Goal: Check status: Check status

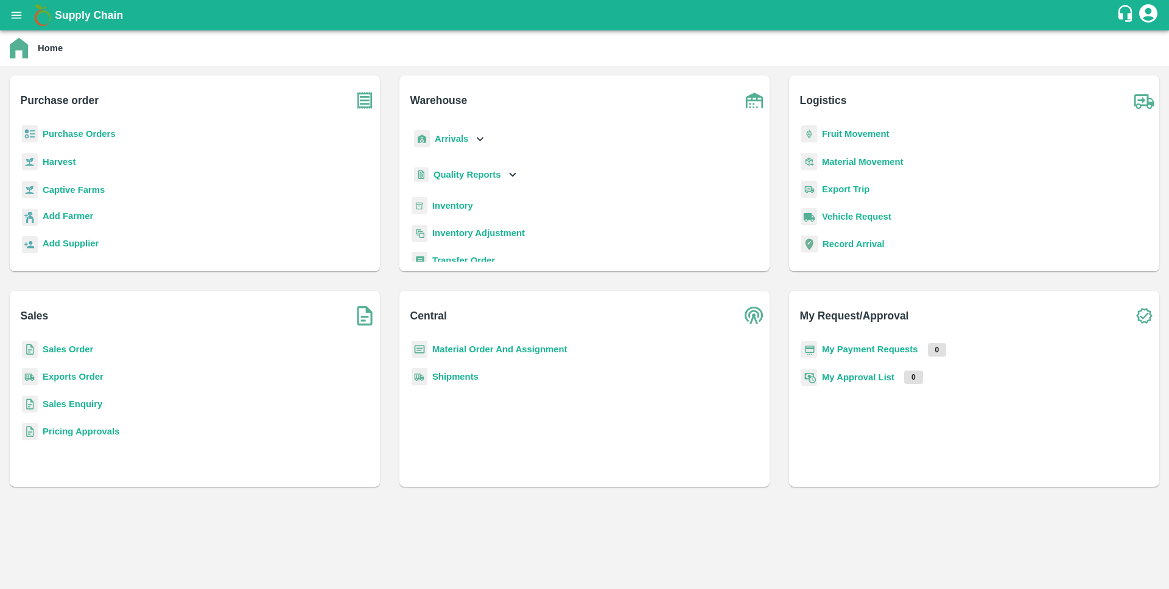
click at [88, 348] on b "Sales Order" at bounding box center [68, 350] width 51 height 10
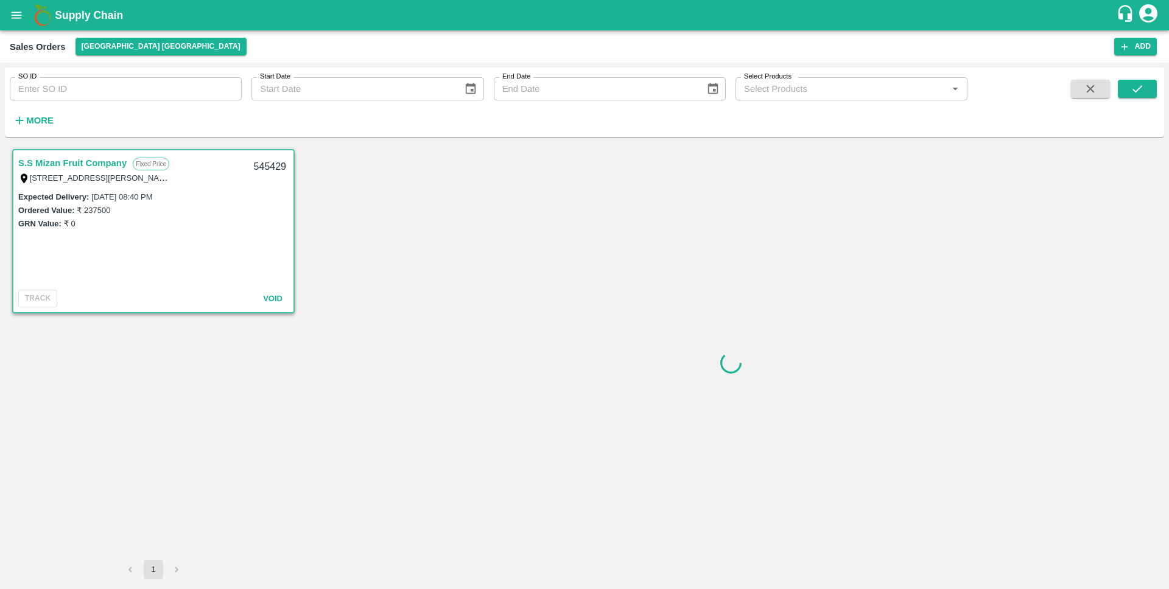
click at [171, 82] on input "SO ID" at bounding box center [126, 88] width 232 height 23
paste input "604013"
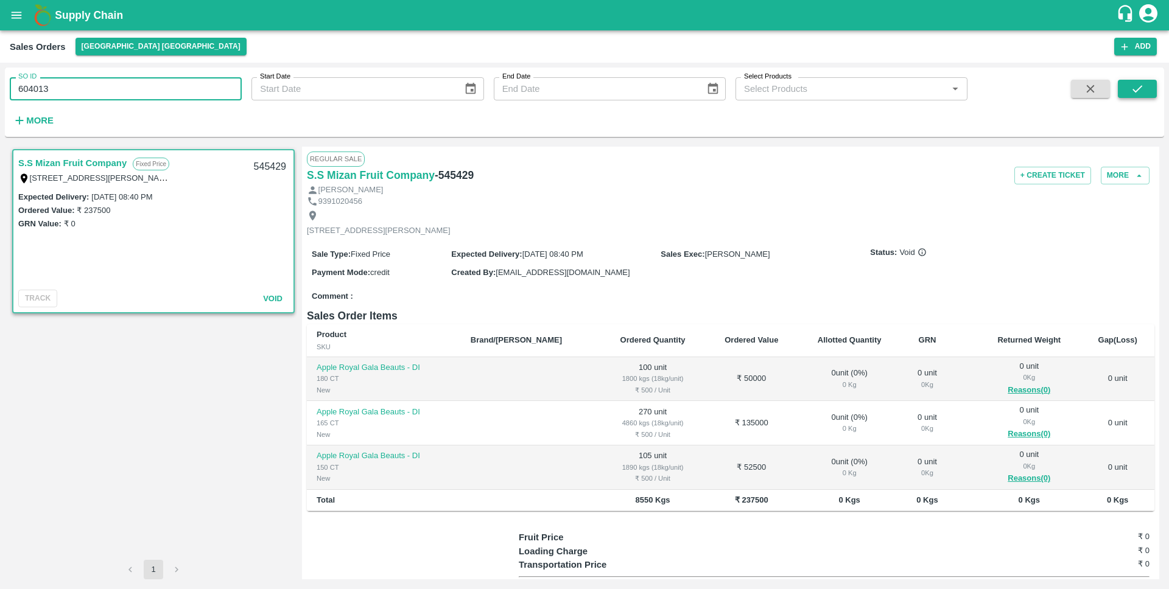
click at [1142, 87] on icon "submit" at bounding box center [1137, 88] width 13 height 13
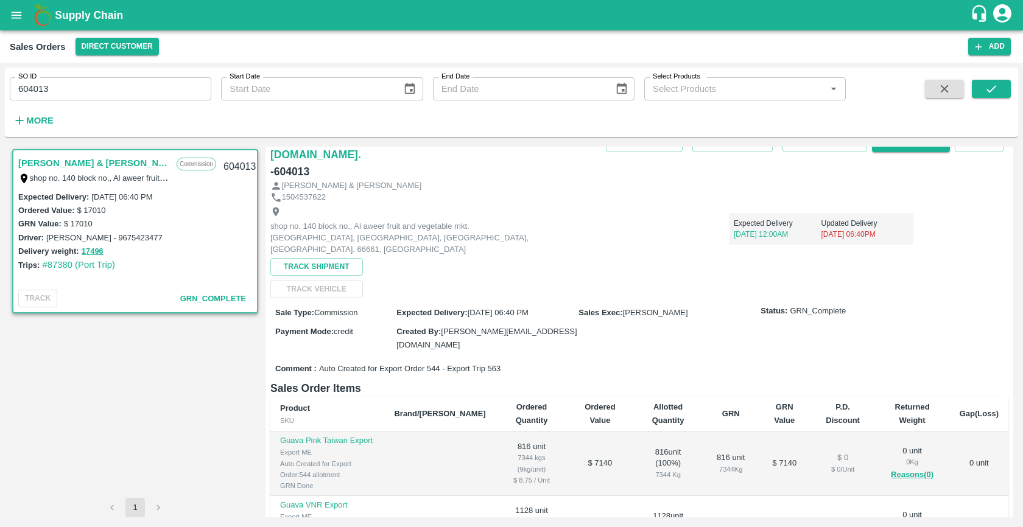
scroll to position [58, 0]
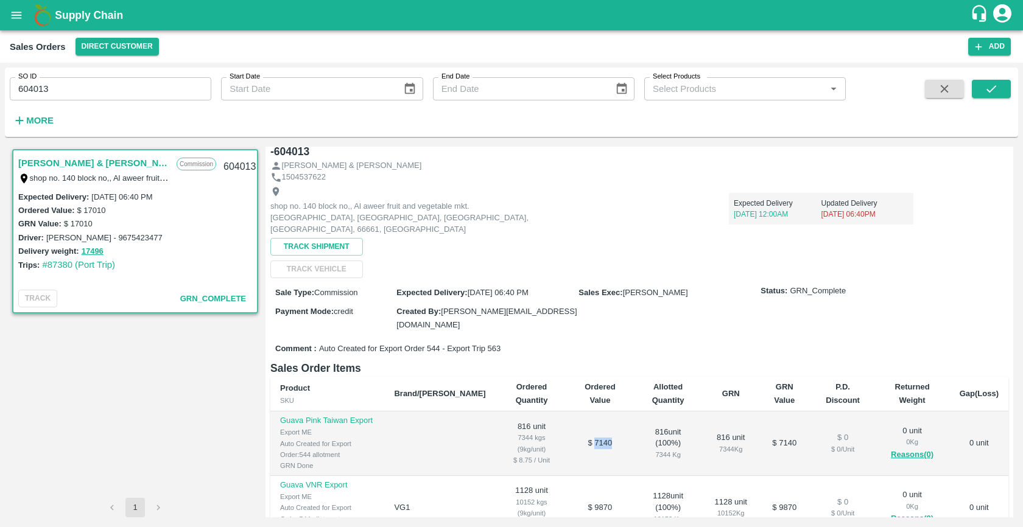
drag, startPoint x: 595, startPoint y: 418, endPoint x: 575, endPoint y: 416, distance: 20.2
click at [575, 416] on td "$ 7140" at bounding box center [599, 444] width 65 height 65
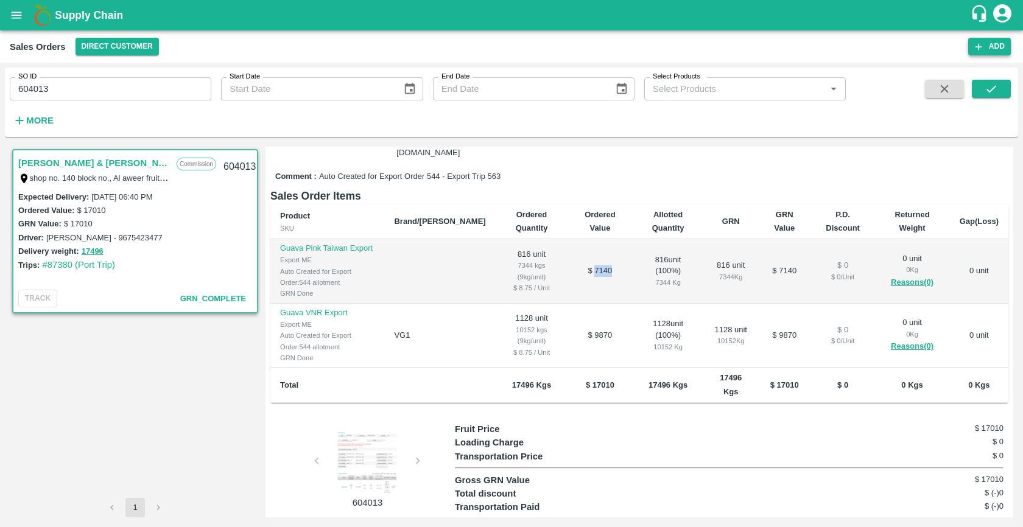
scroll to position [231, 0]
drag, startPoint x: 487, startPoint y: 256, endPoint x: 538, endPoint y: 256, distance: 50.5
click at [538, 256] on td "816 unit 7344 kgs (9kg/unit) $ 8.75 / Unit" at bounding box center [532, 271] width 72 height 65
drag, startPoint x: 544, startPoint y: 321, endPoint x: 536, endPoint y: 329, distance: 10.8
click at [536, 329] on td "1128 unit 10152 kgs (9kg/unit) $ 8.75 / Unit" at bounding box center [532, 336] width 72 height 65
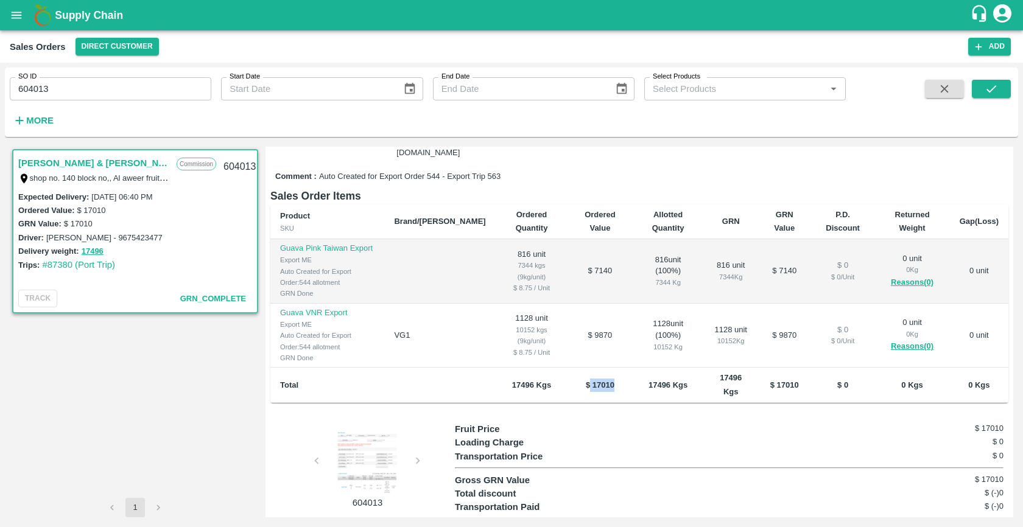
drag, startPoint x: 593, startPoint y: 359, endPoint x: 570, endPoint y: 357, distance: 23.2
click at [586, 380] on b "$ 17010" at bounding box center [600, 384] width 29 height 9
drag, startPoint x: 489, startPoint y: 363, endPoint x: 506, endPoint y: 361, distance: 17.1
click at [512, 380] on b "17496 Kgs" at bounding box center [531, 384] width 39 height 9
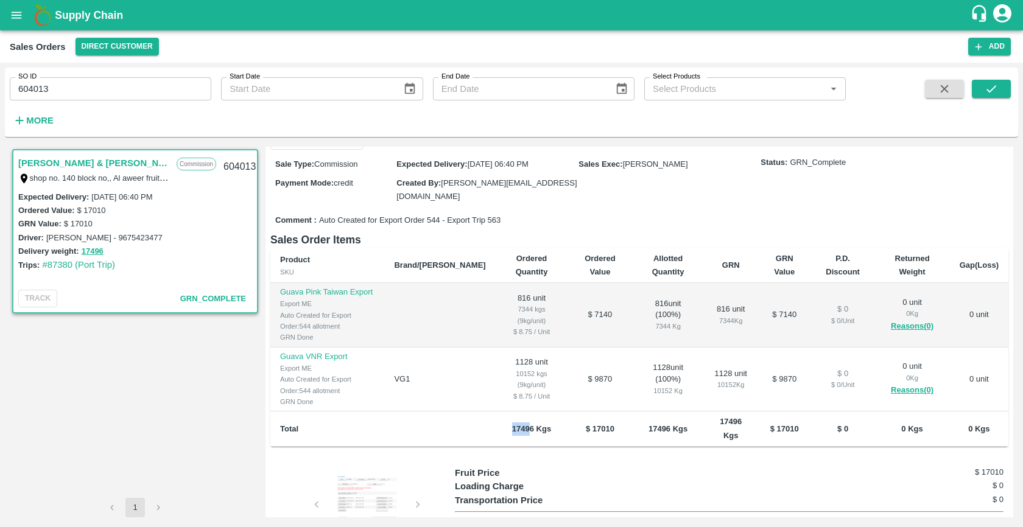
scroll to position [187, 0]
click at [104, 87] on input "604013" at bounding box center [111, 88] width 202 height 23
click at [999, 96] on button "submit" at bounding box center [991, 89] width 39 height 18
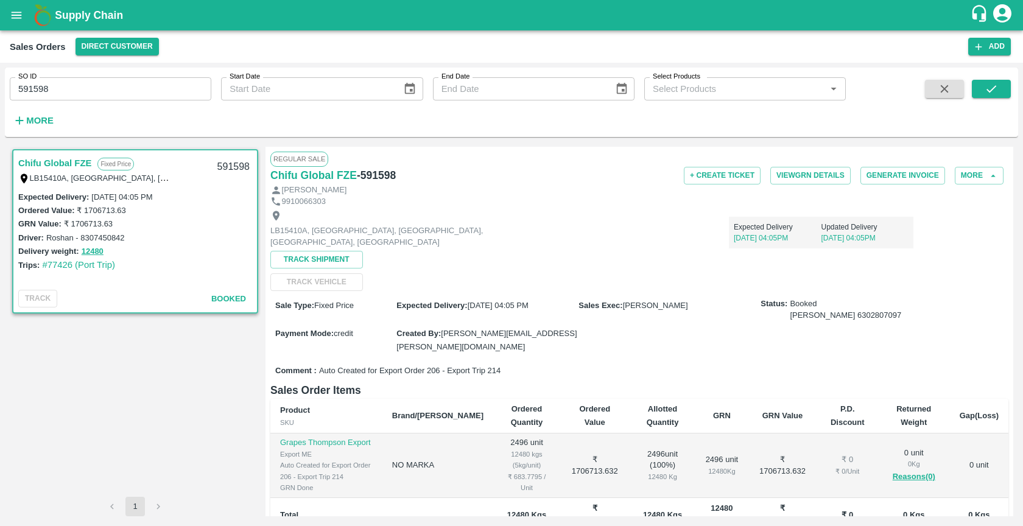
click at [93, 87] on input "591598" at bounding box center [111, 88] width 202 height 23
paste input "text"
type input "604013"
click at [989, 86] on icon "submit" at bounding box center [990, 88] width 13 height 13
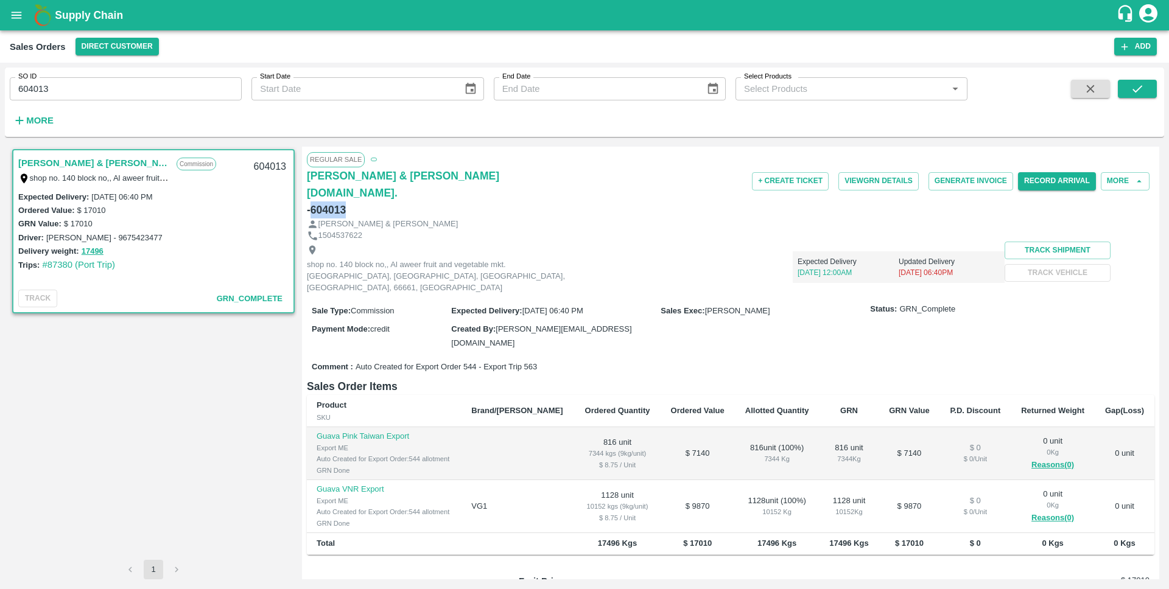
drag, startPoint x: 311, startPoint y: 208, endPoint x: 349, endPoint y: 210, distance: 38.4
click at [349, 210] on div "[PERSON_NAME] & [PERSON_NAME][DOMAIN_NAME]. - 604013" at bounding box center [448, 192] width 282 height 51
click at [477, 189] on h6 "[PERSON_NAME] & [PERSON_NAME][DOMAIN_NAME]." at bounding box center [448, 184] width 282 height 34
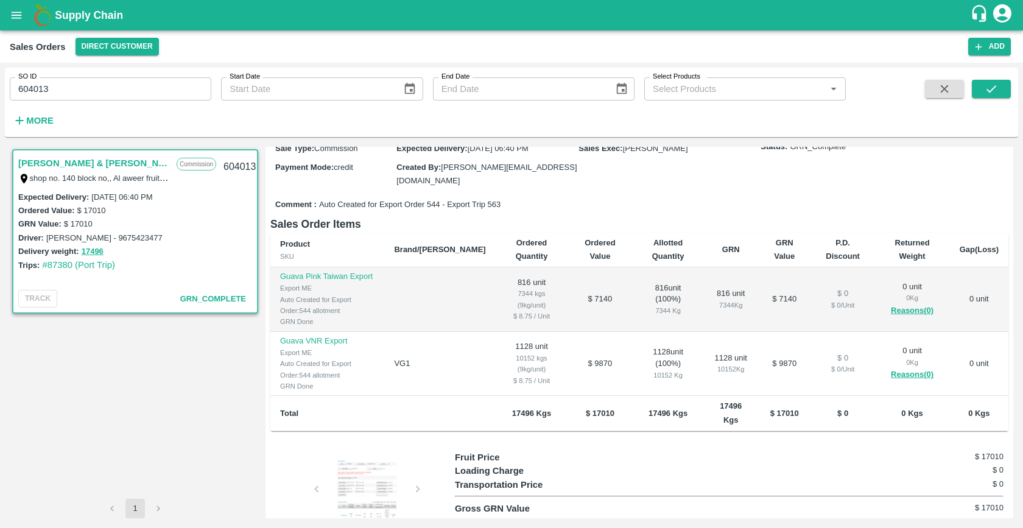
scroll to position [230, 0]
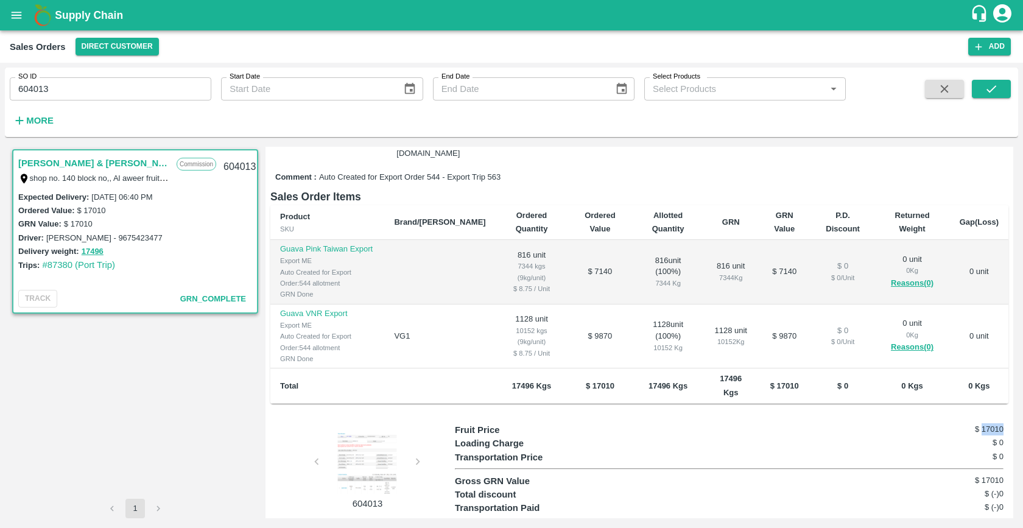
drag, startPoint x: 979, startPoint y: 404, endPoint x: 1000, endPoint y: 403, distance: 21.3
click at [1000, 423] on h6 "$ 17010" at bounding box center [957, 429] width 91 height 12
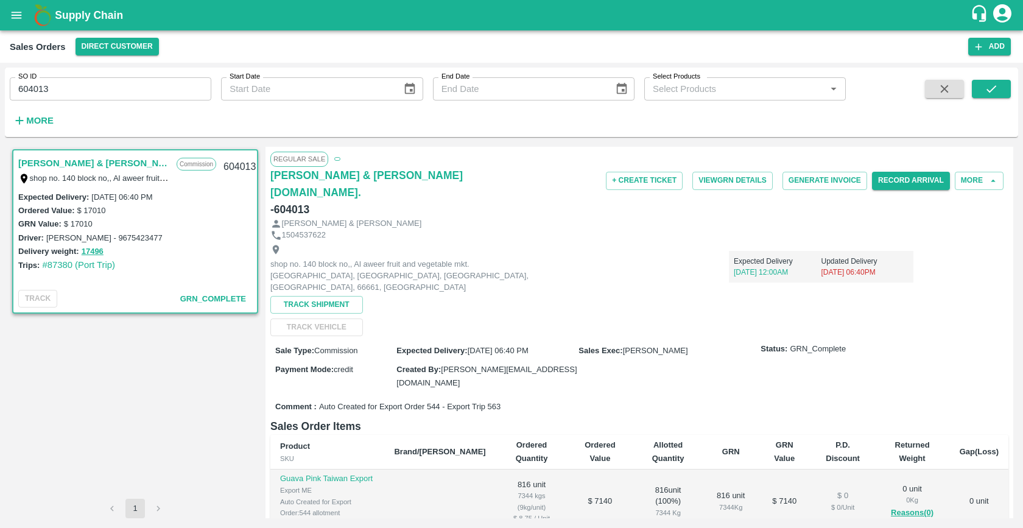
scroll to position [0, 0]
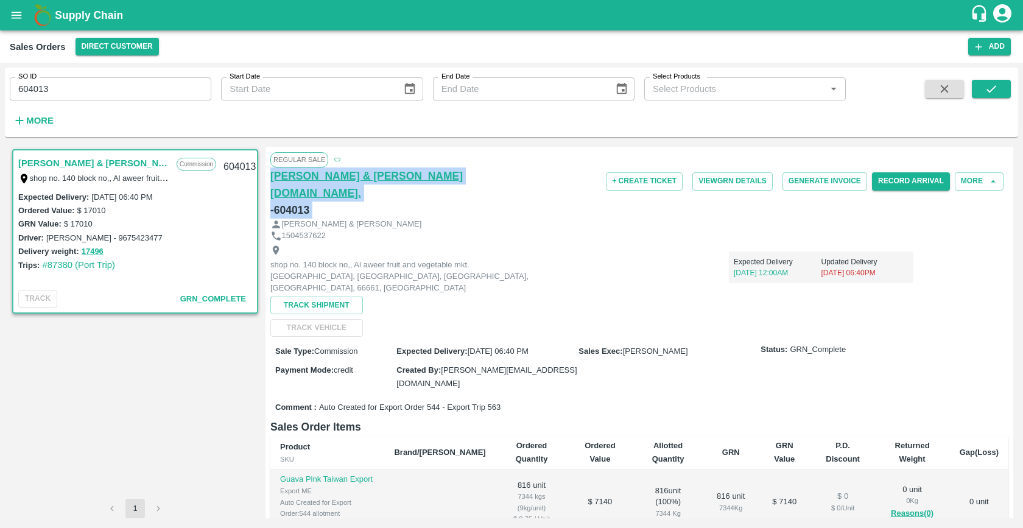
drag, startPoint x: 536, startPoint y: 196, endPoint x: 270, endPoint y: 178, distance: 267.2
click at [270, 178] on div "[PERSON_NAME] & [PERSON_NAME][DOMAIN_NAME]. - 604013 + Create Ticket View GRN D…" at bounding box center [639, 192] width 738 height 51
copy div "[PERSON_NAME] & [PERSON_NAME][DOMAIN_NAME]. - 604013 + Create Ticket View GRN D…"
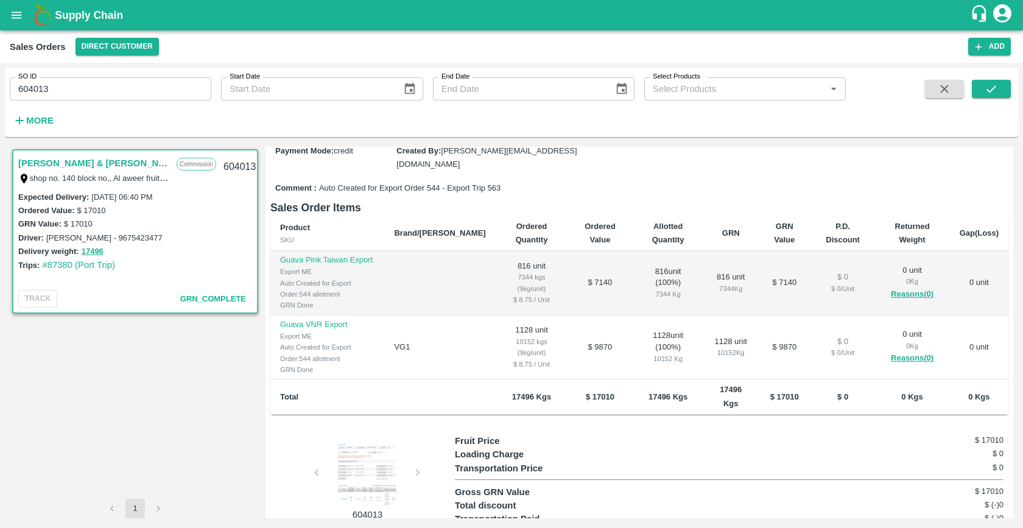
scroll to position [220, 0]
click at [672, 198] on h6 "Sales Order Items" at bounding box center [639, 206] width 738 height 17
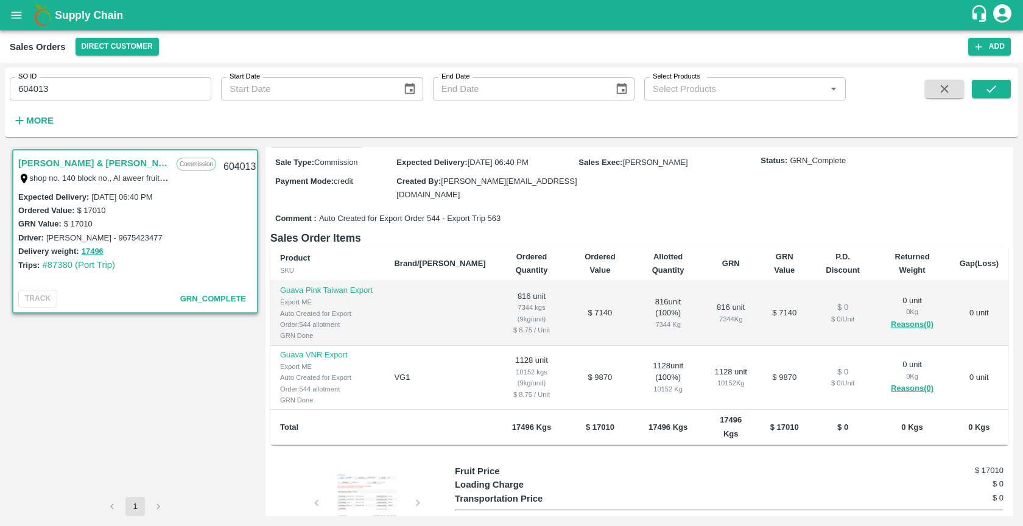
scroll to position [188, 0]
